Goal: Find specific page/section

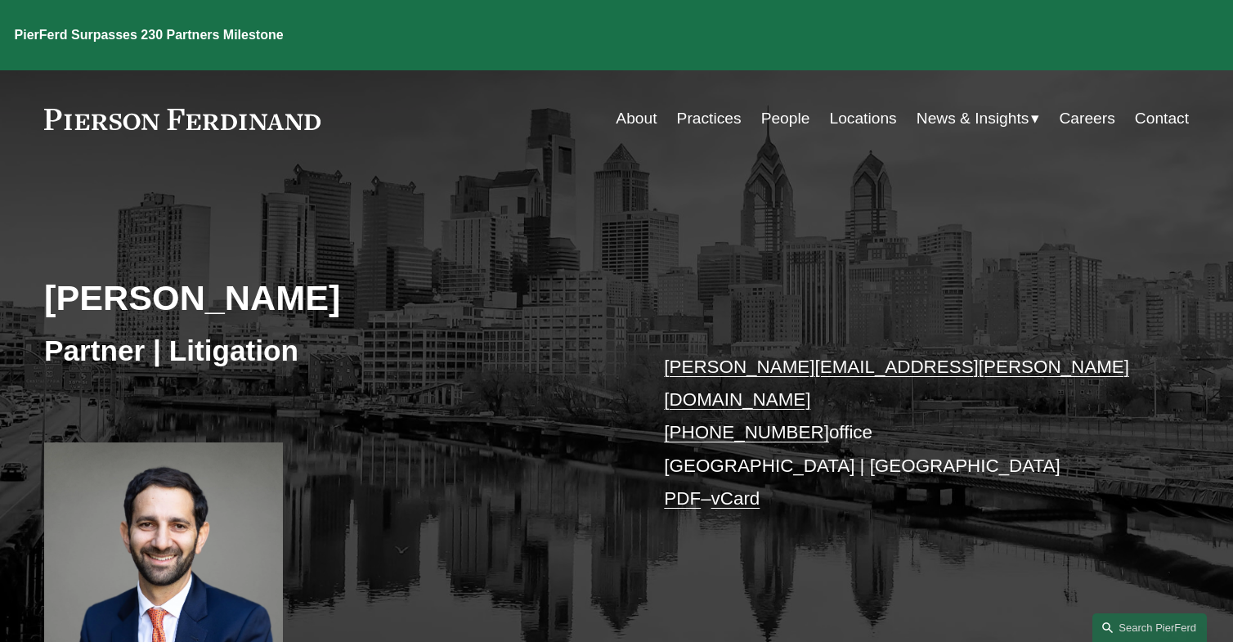
click at [864, 103] on link "Locations" at bounding box center [863, 118] width 67 height 31
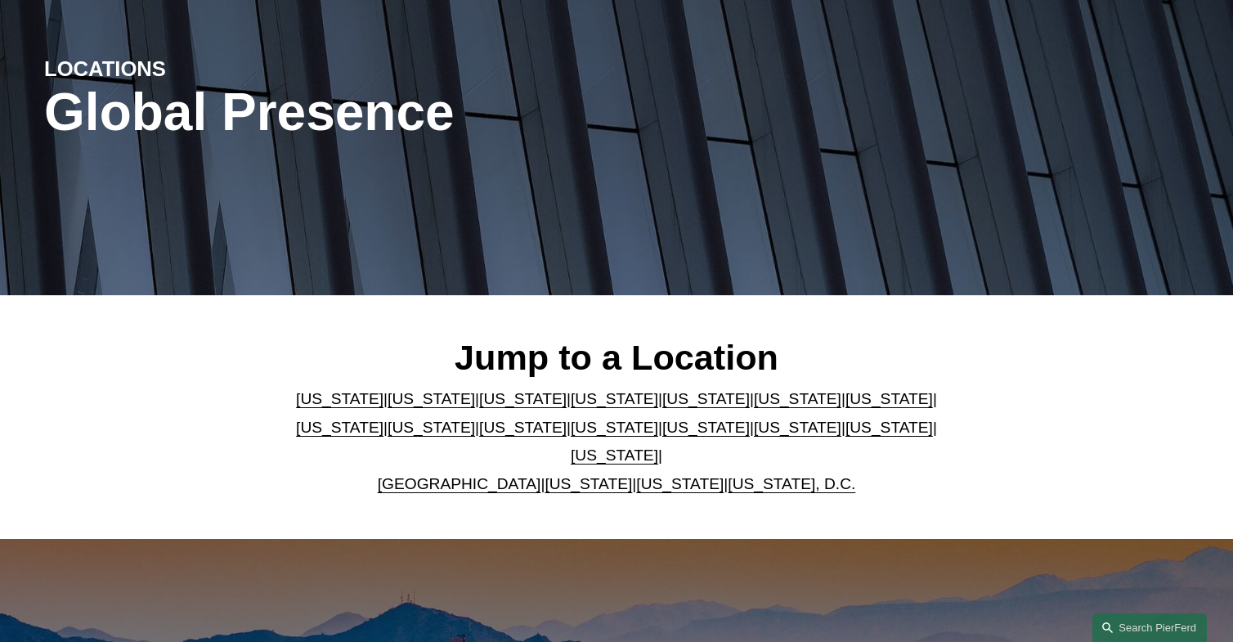
scroll to position [245, 0]
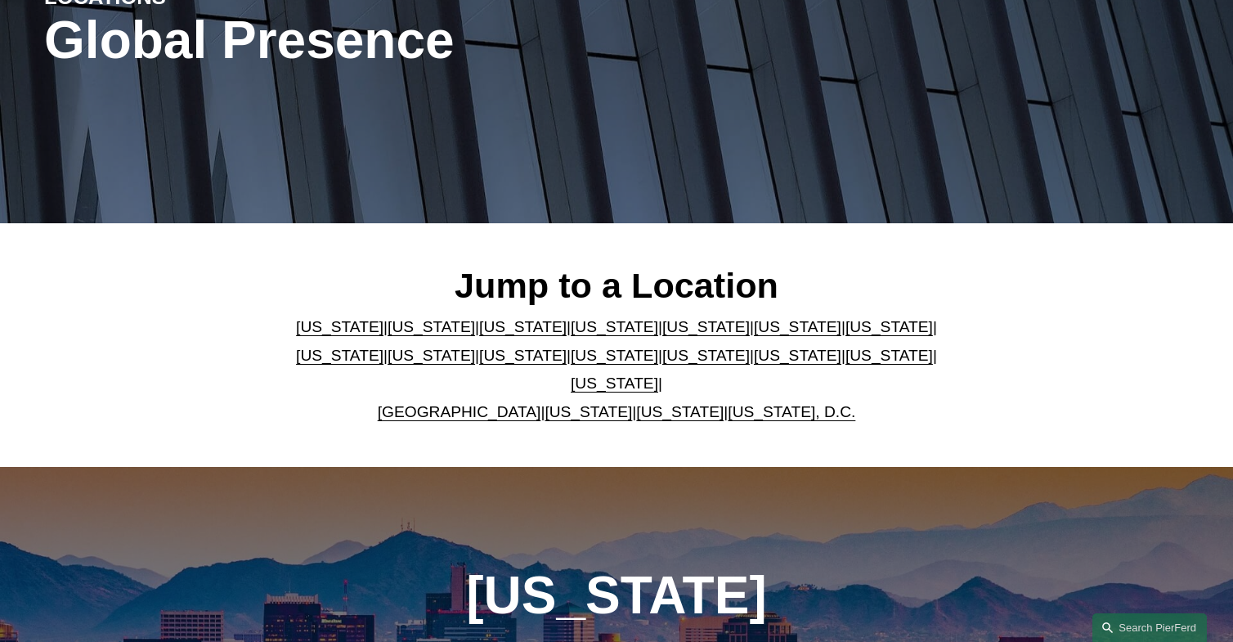
click at [383, 347] on link "Massachusetts" at bounding box center [339, 355] width 87 height 17
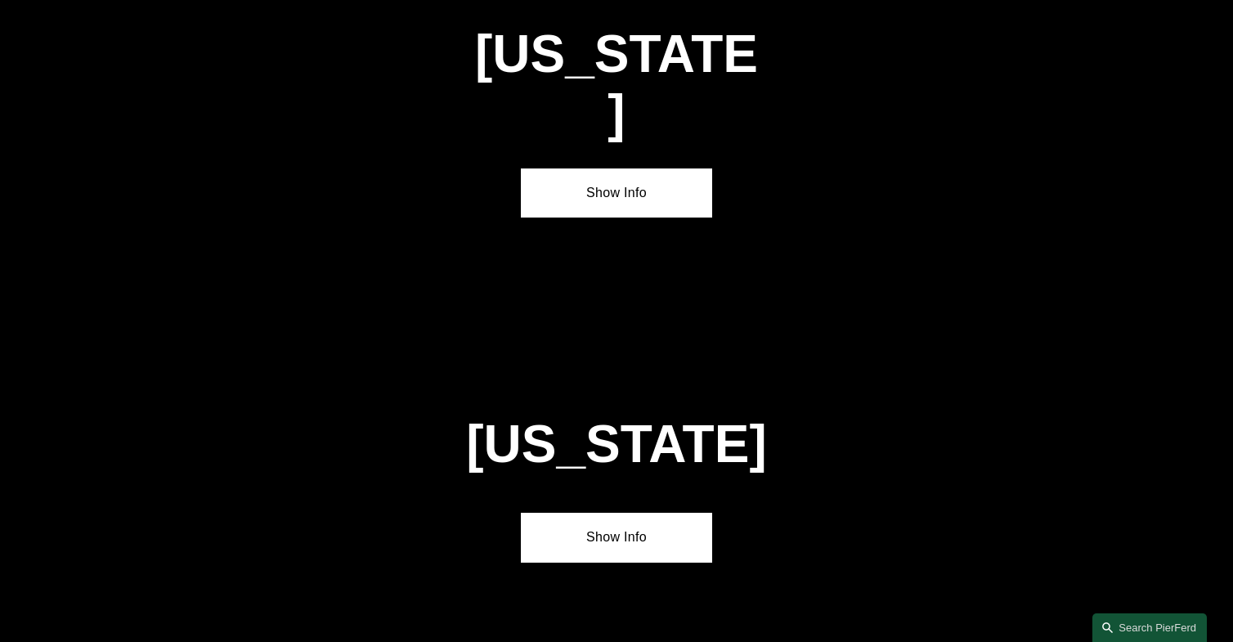
scroll to position [3110, 0]
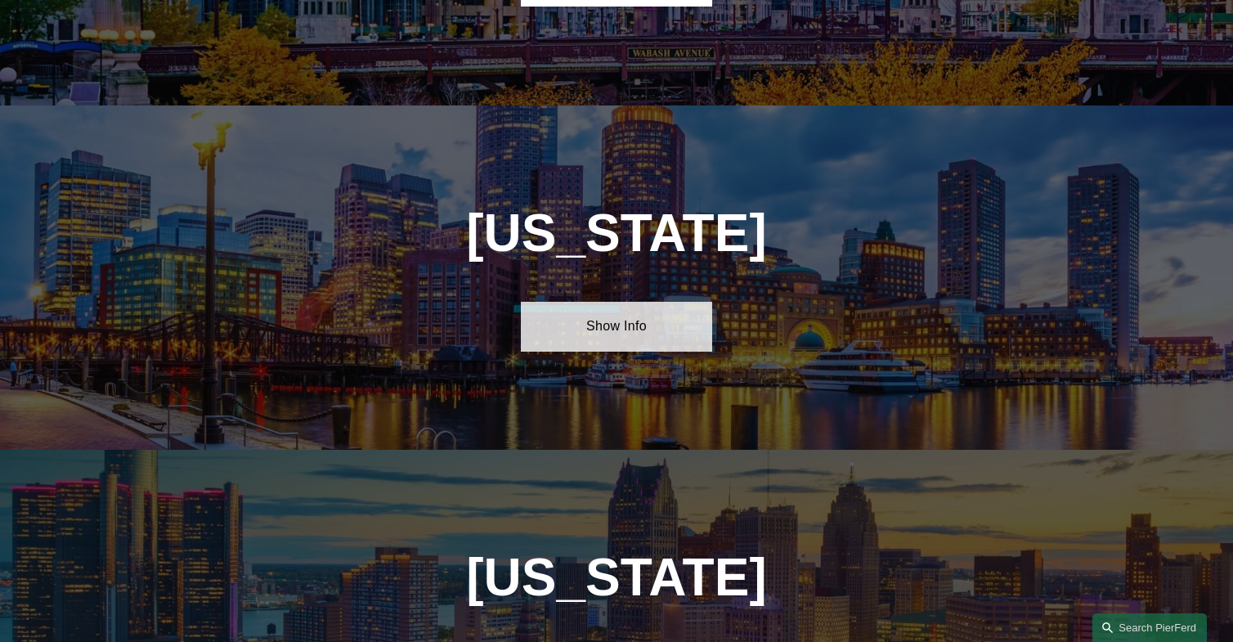
click at [638, 302] on link "Show Info" at bounding box center [616, 326] width 191 height 49
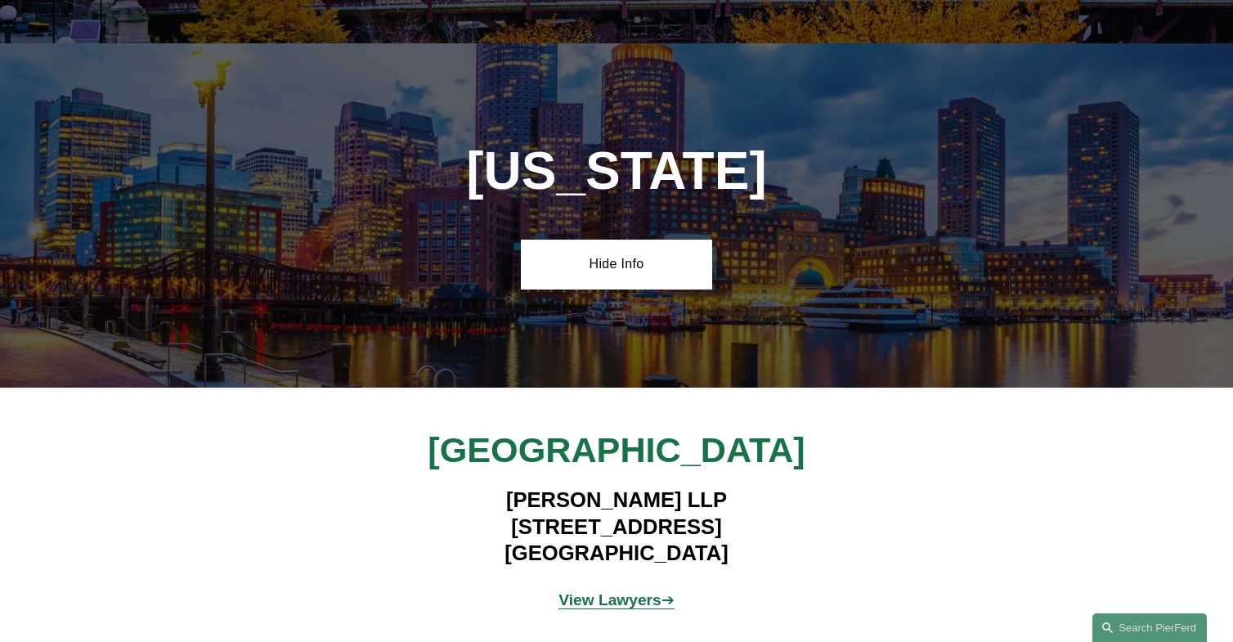
scroll to position [3192, 0]
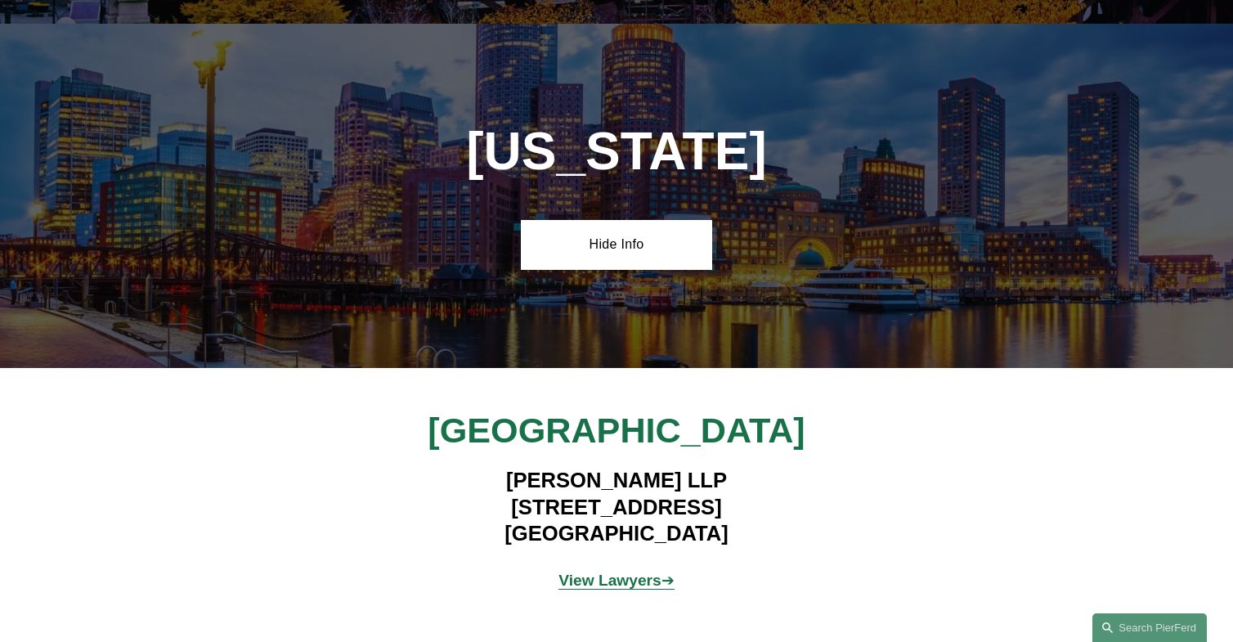
click at [609, 572] on strong "View Lawyers" at bounding box center [609, 580] width 103 height 17
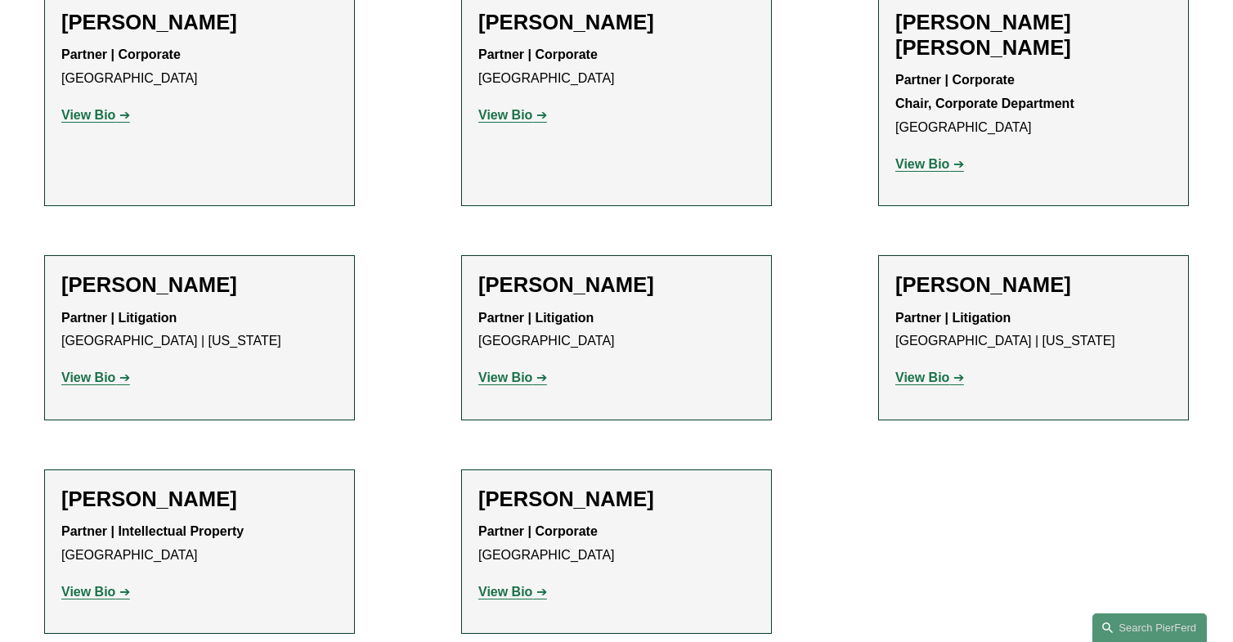
scroll to position [981, 0]
